Goal: Find specific page/section: Find specific page/section

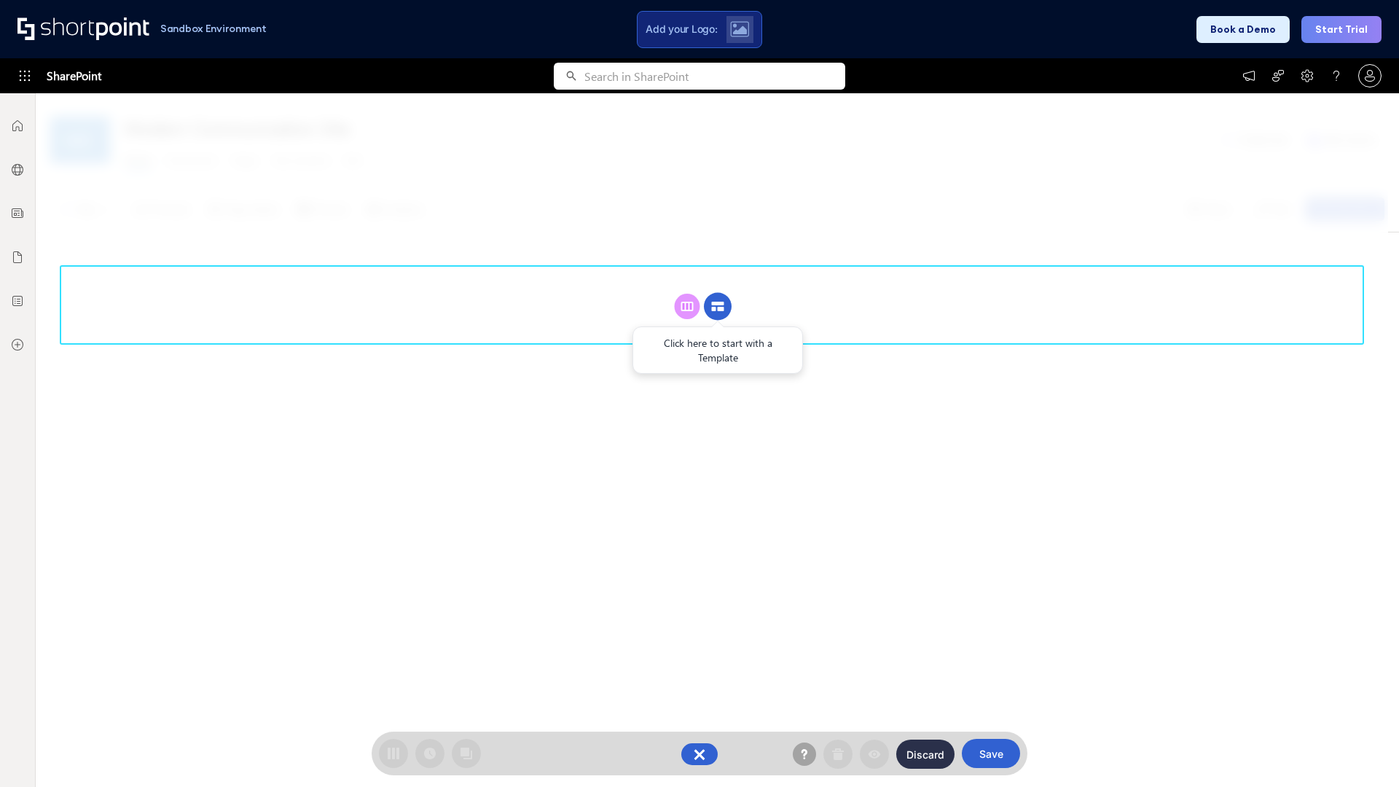
click at [718, 306] on circle at bounding box center [718, 307] width 28 height 28
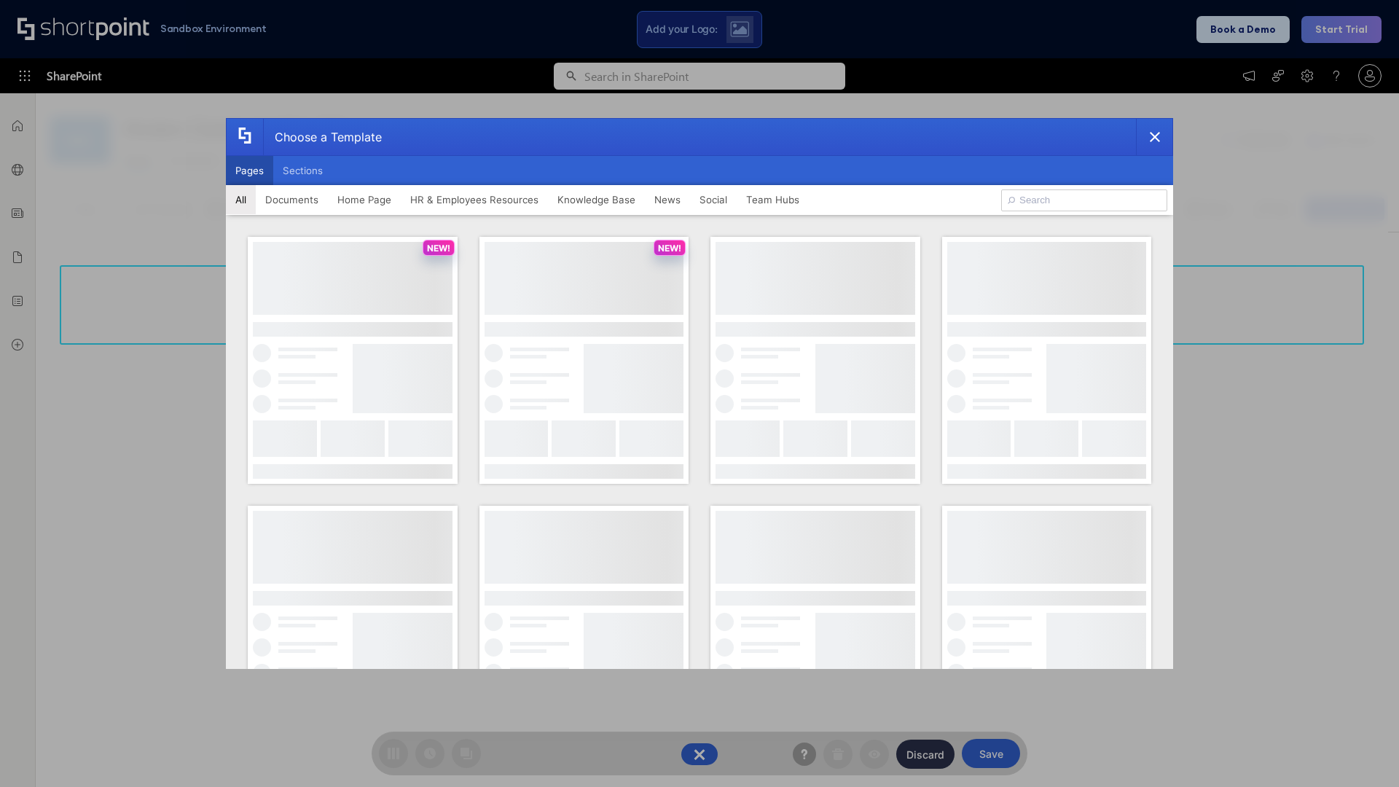
click at [249, 171] on button "Pages" at bounding box center [249, 170] width 47 height 29
type input "Social Layout 1"
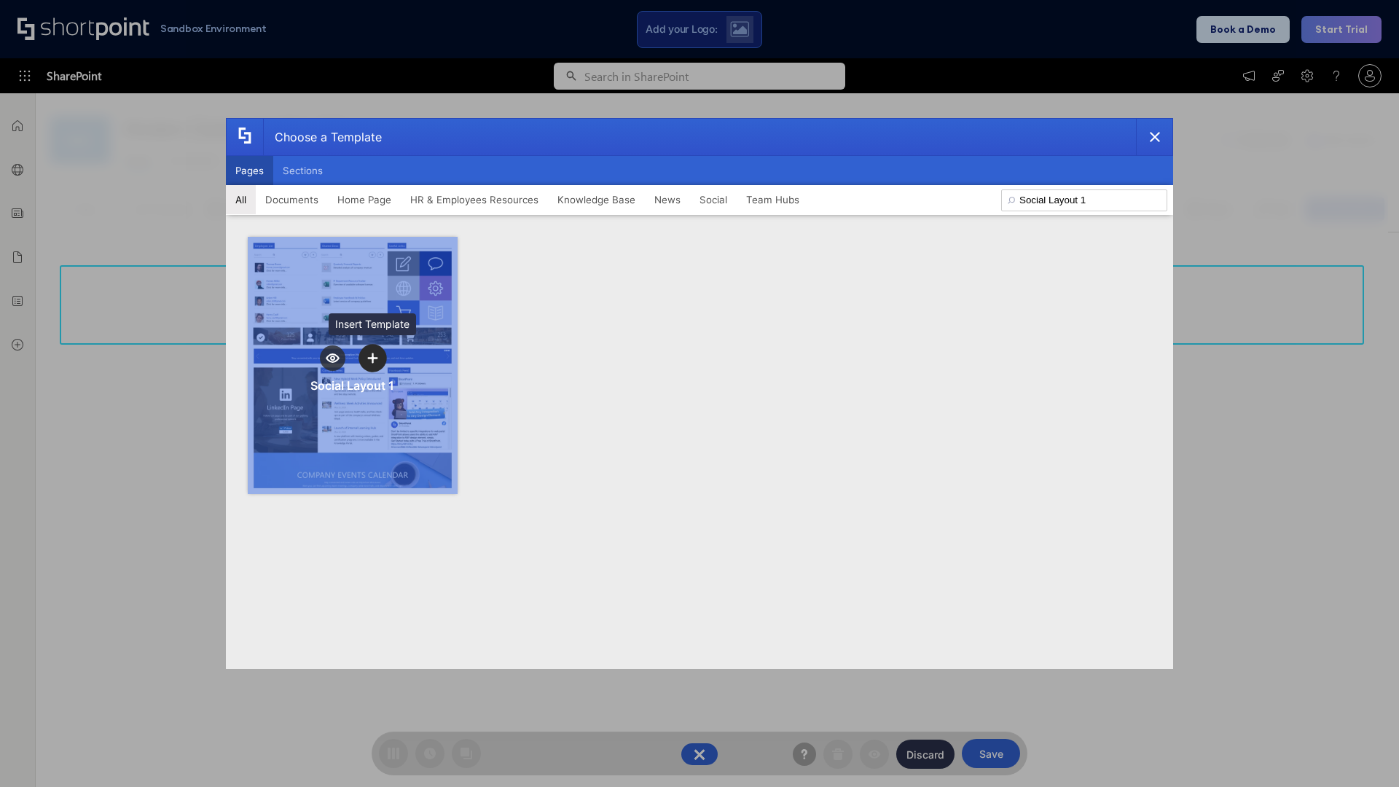
click at [372, 358] on icon "template selector" at bounding box center [372, 358] width 10 height 10
